Goal: Check status: Check status

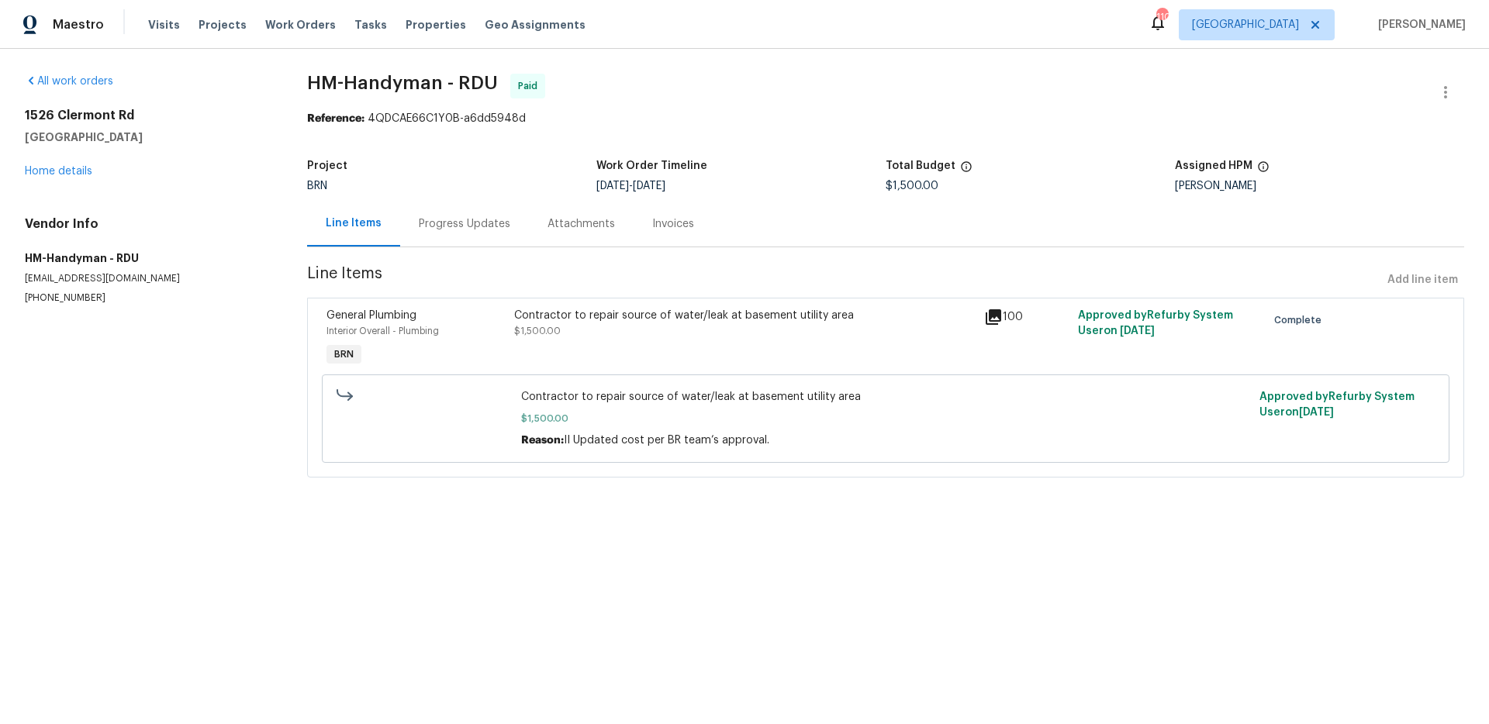
click at [999, 317] on icon at bounding box center [993, 317] width 16 height 16
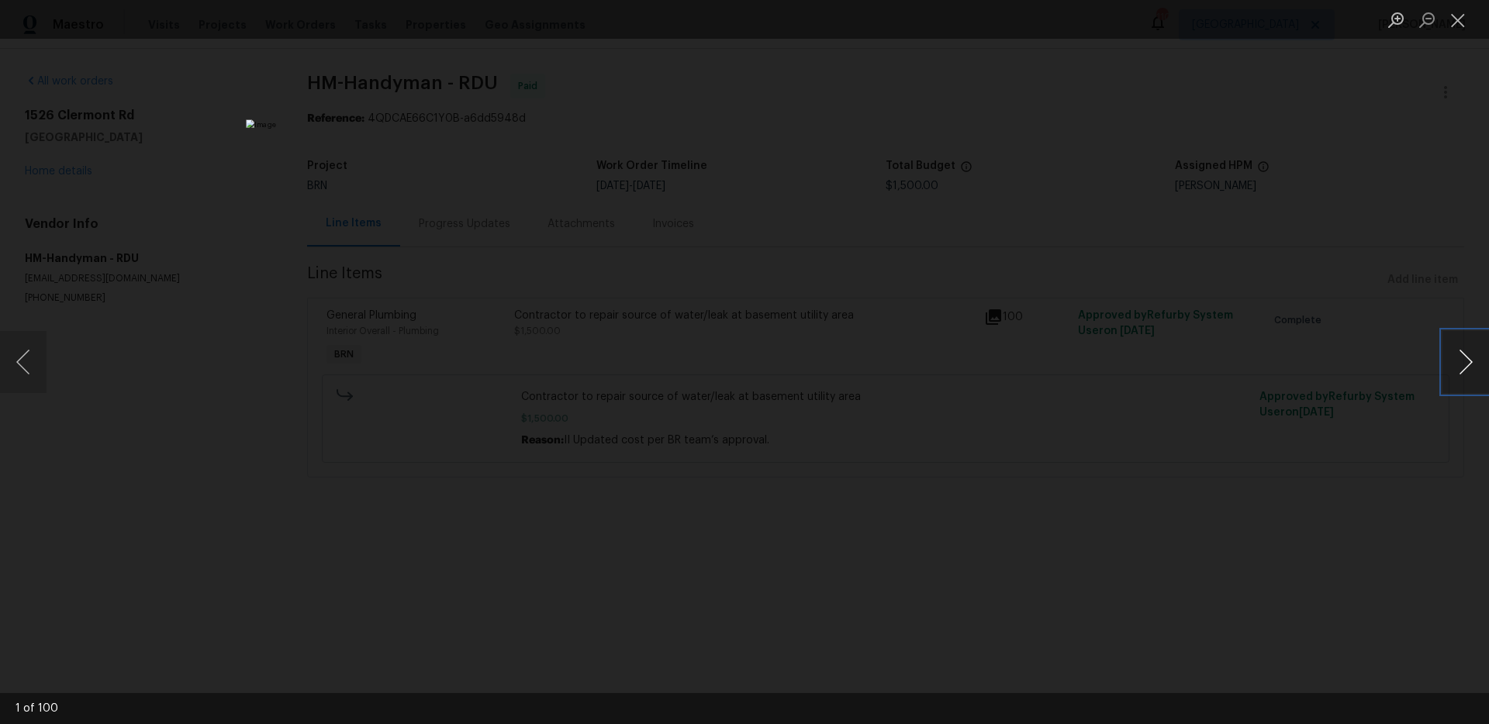
click at [1468, 364] on button "Next image" at bounding box center [1465, 362] width 47 height 62
click at [1448, 364] on button "Next image" at bounding box center [1465, 362] width 47 height 62
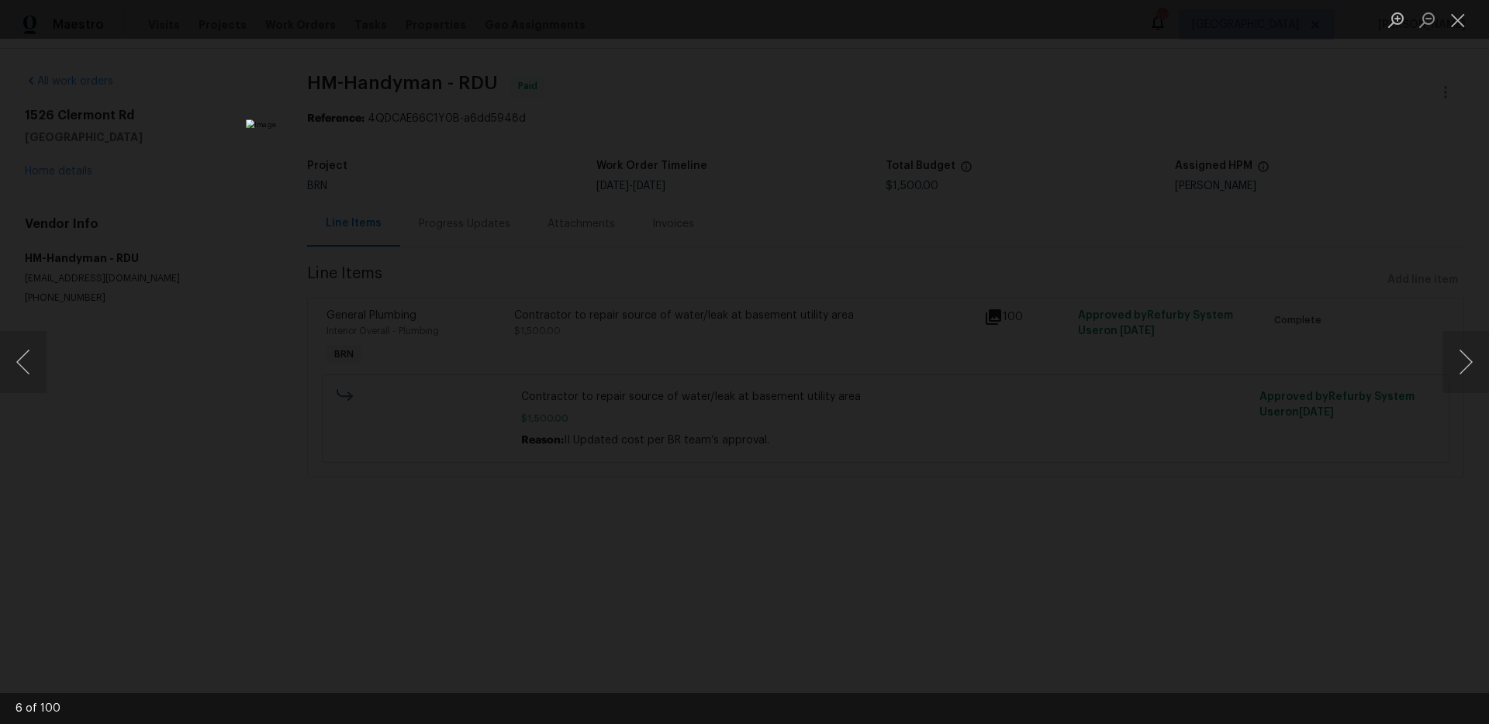
click at [1263, 377] on div "Lightbox" at bounding box center [744, 362] width 1489 height 724
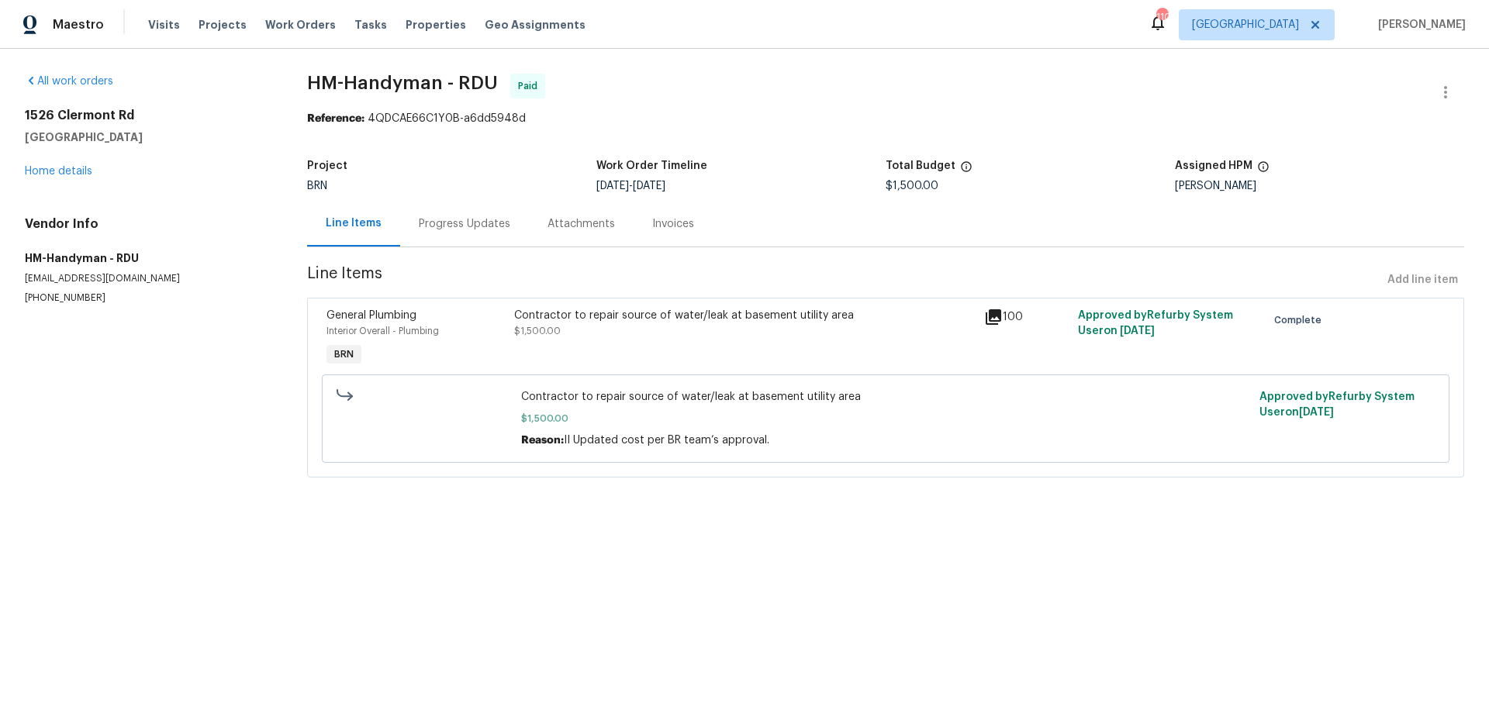
click at [429, 227] on div "Progress Updates" at bounding box center [464, 224] width 91 height 16
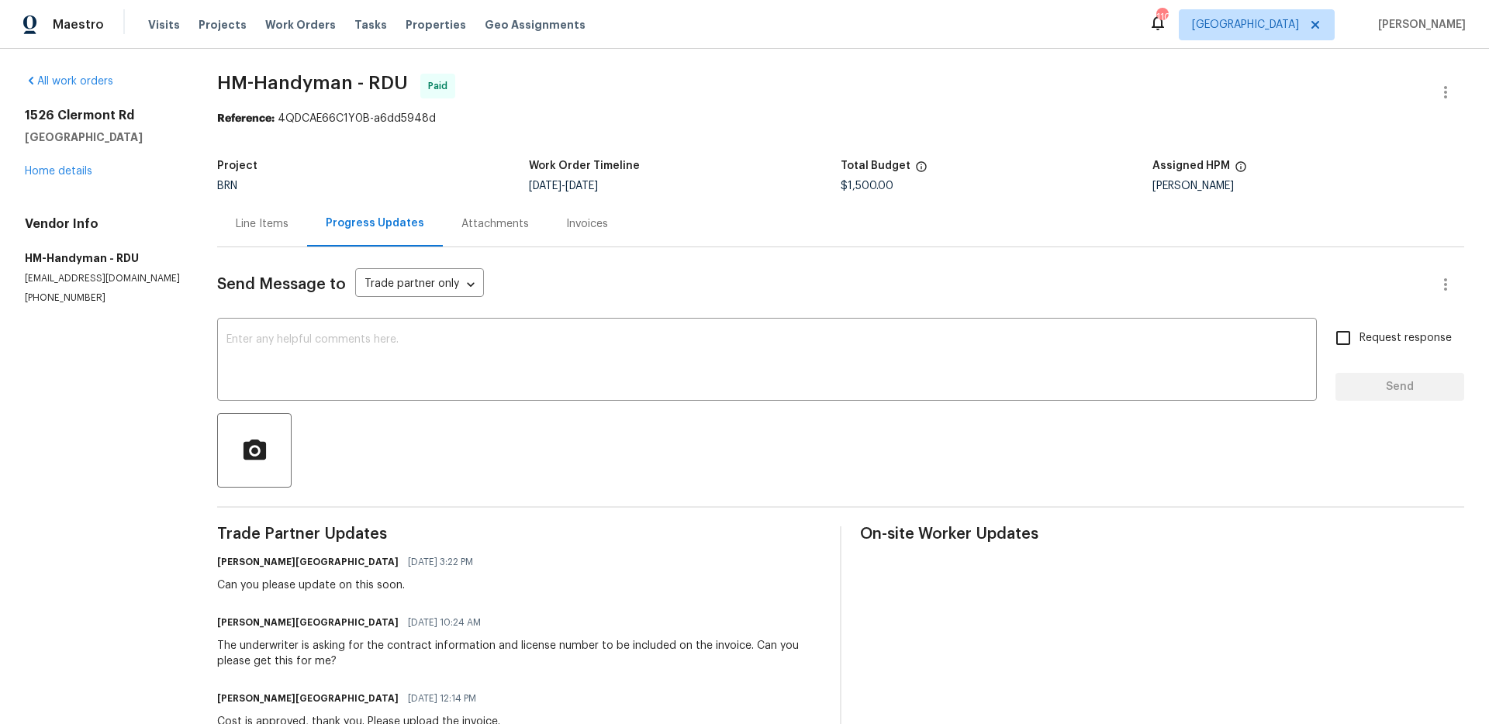
click at [461, 228] on div "Attachments" at bounding box center [494, 224] width 67 height 16
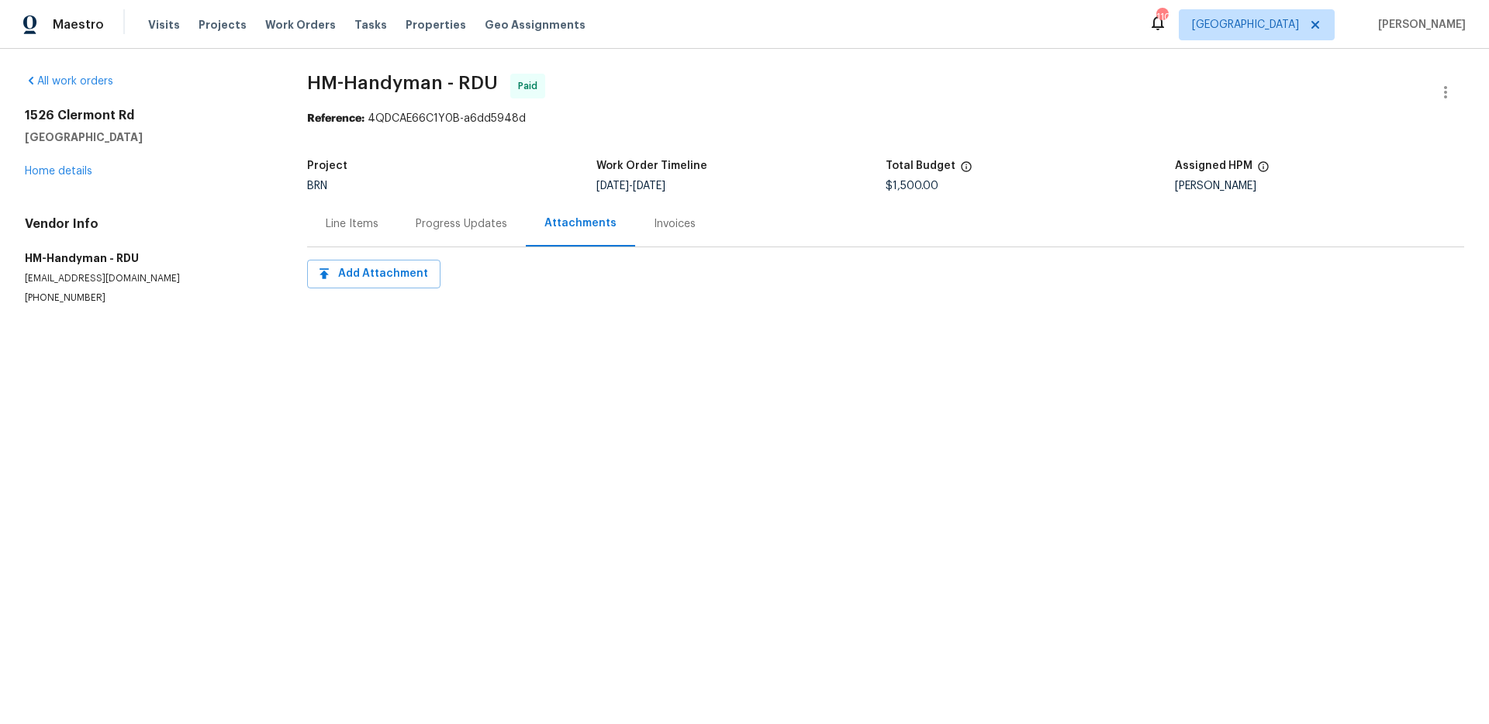
drag, startPoint x: 458, startPoint y: 224, endPoint x: 657, endPoint y: 220, distance: 199.3
click at [458, 224] on div "Progress Updates" at bounding box center [461, 224] width 91 height 16
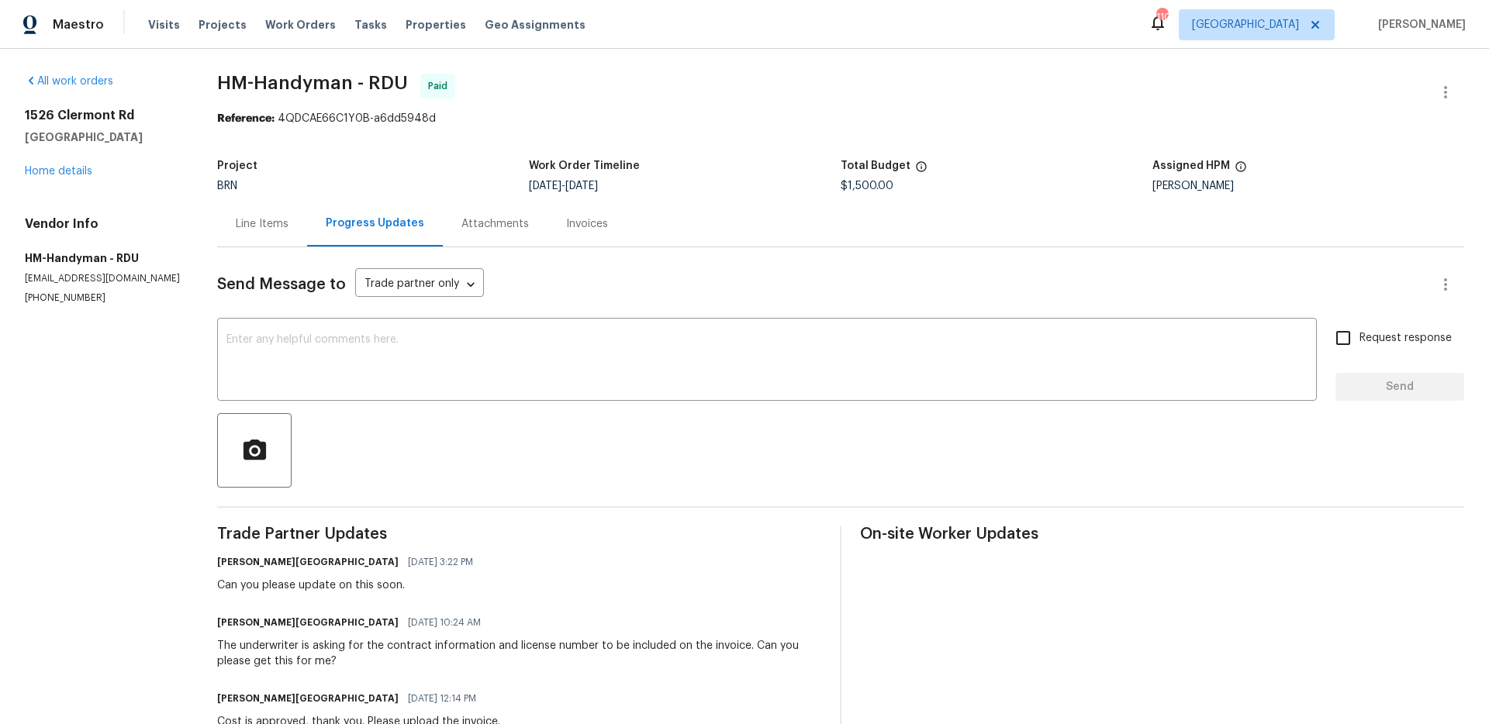
click at [675, 218] on div "Line Items Progress Updates Attachments Invoices" at bounding box center [840, 224] width 1247 height 47
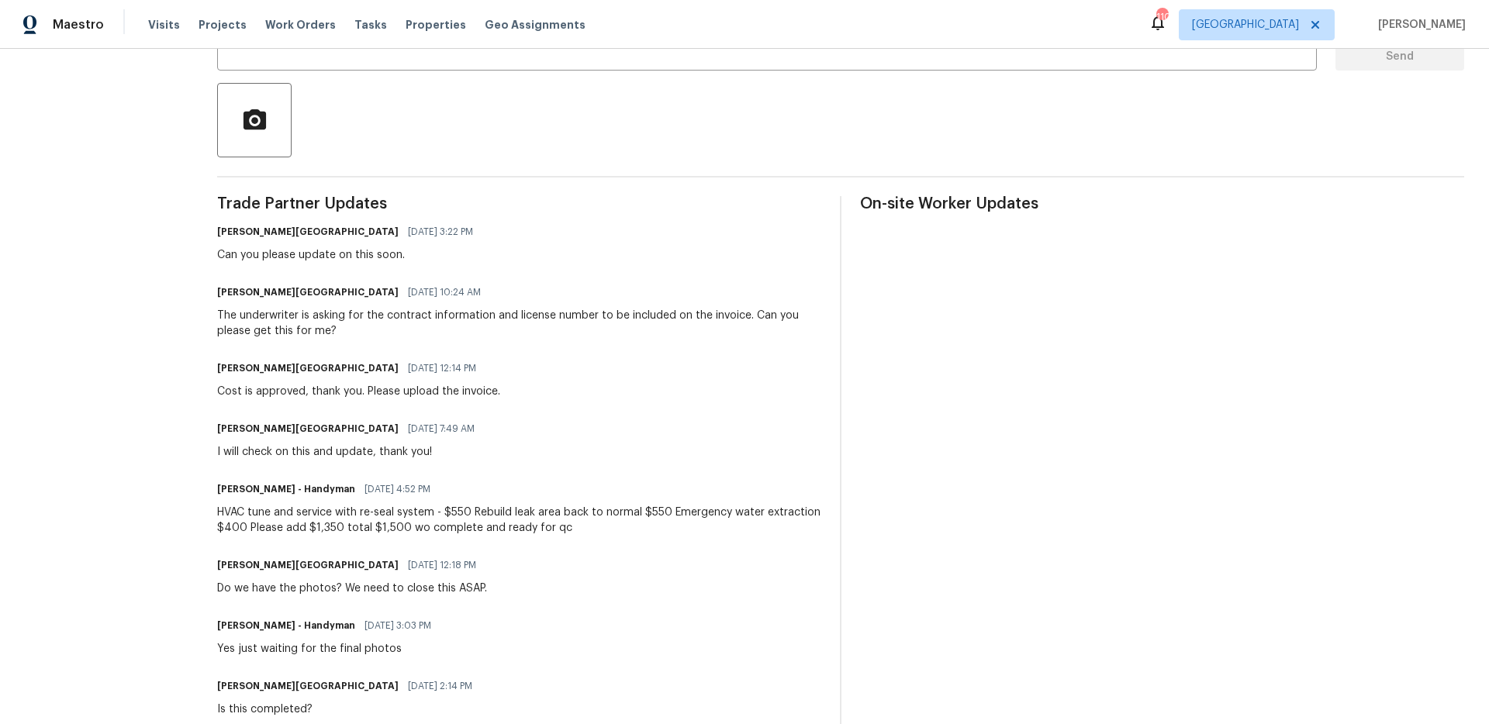
scroll to position [350, 0]
